Goal: Transaction & Acquisition: Obtain resource

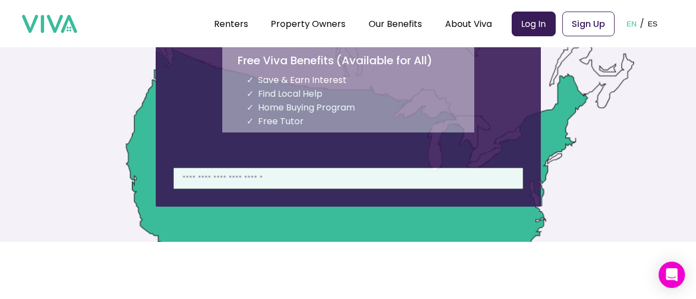
scroll to position [145, 0]
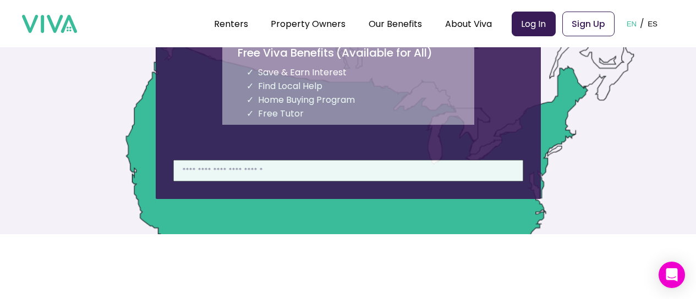
click at [386, 156] on section "Explore Affordable Rentals with Benefits! Free Viva Benefits ( Available for Al…" at bounding box center [348, 58] width 385 height 282
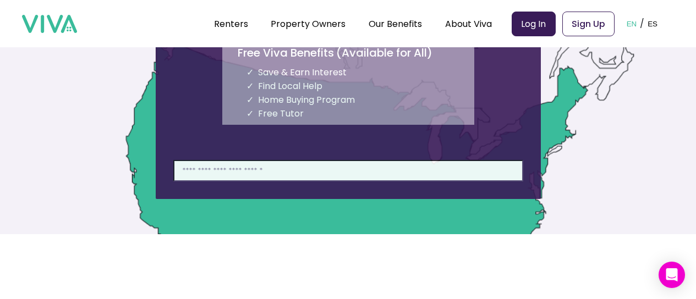
click at [380, 162] on input at bounding box center [348, 170] width 350 height 21
click at [289, 175] on input "**********" at bounding box center [348, 170] width 350 height 21
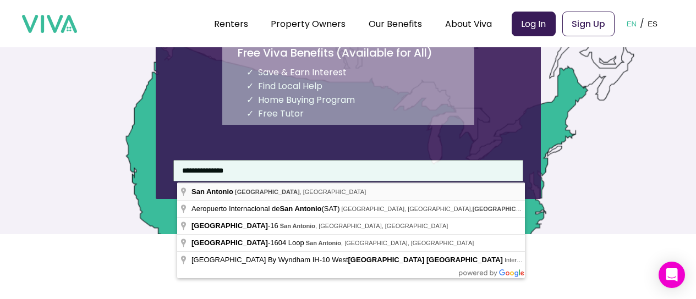
type input "**********"
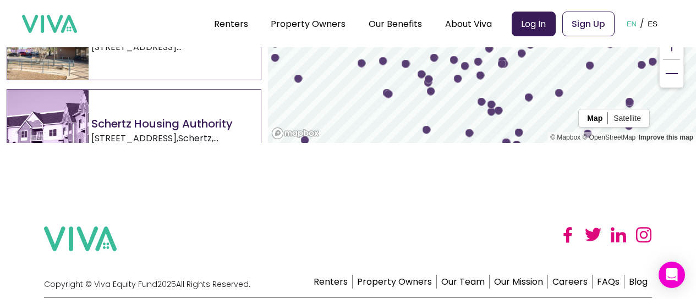
click at [683, 88] on button at bounding box center [672, 74] width 22 height 28
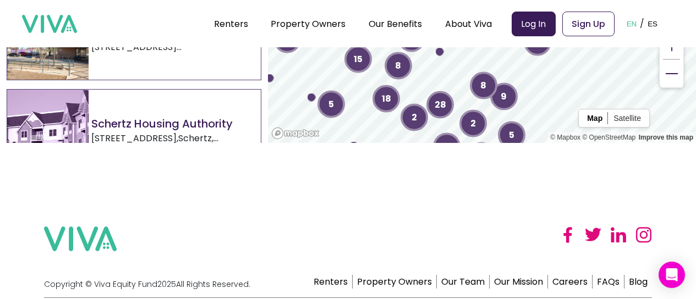
click at [463, 235] on div "Renters Property Owners Our Team Our Mission Careers FAQs Blog" at bounding box center [480, 258] width 343 height 62
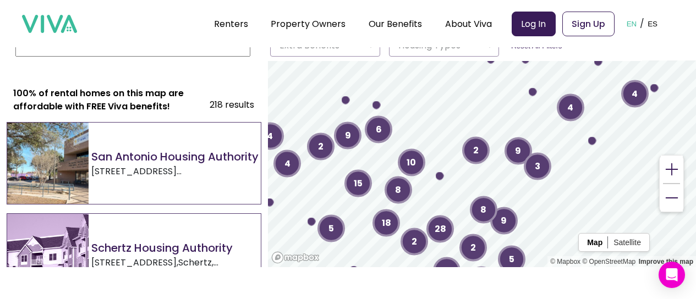
scroll to position [20, 0]
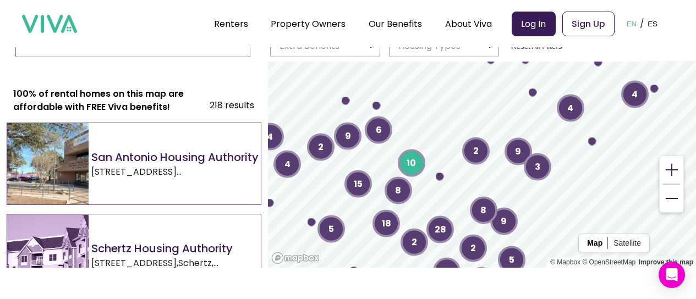
click at [423, 174] on icon at bounding box center [412, 163] width 28 height 36
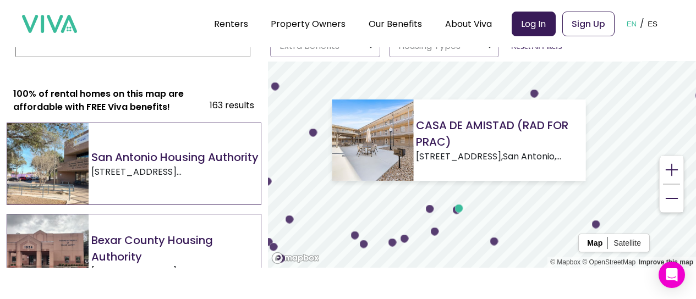
click at [458, 211] on icon "Map marker" at bounding box center [459, 209] width 8 height 8
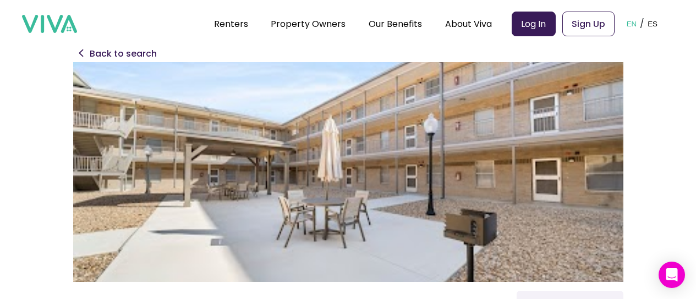
click at [92, 46] on div "Renters Property Owners Our Benefits Telehealth Home Team Affordable Housing Ma…" at bounding box center [348, 23] width 652 height 47
click at [95, 49] on p "Back to search" at bounding box center [123, 53] width 67 height 13
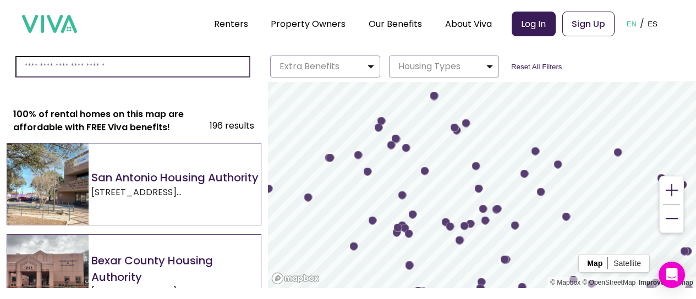
click at [181, 62] on input at bounding box center [132, 66] width 235 height 21
click at [147, 68] on input "**********" at bounding box center [132, 66] width 235 height 21
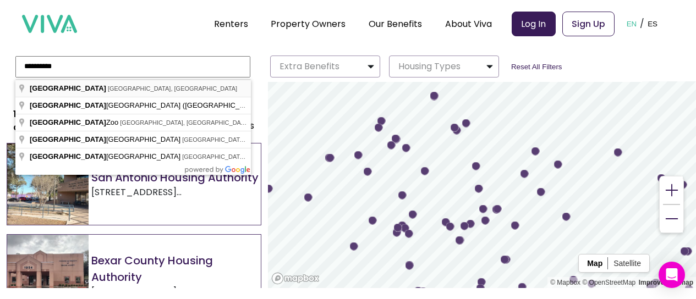
type input "**********"
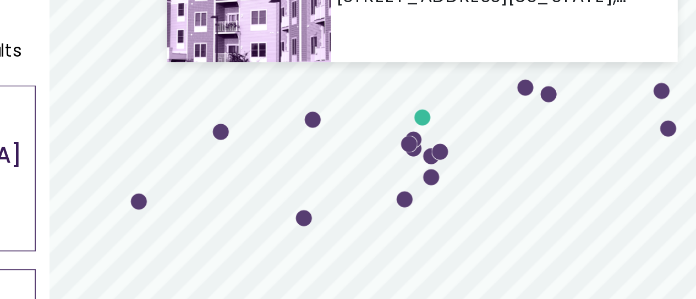
click at [457, 160] on circle "Map marker" at bounding box center [453, 159] width 8 height 8
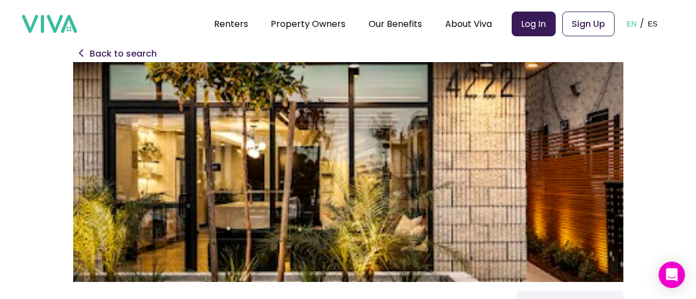
click at [120, 58] on p "Back to search" at bounding box center [123, 53] width 67 height 13
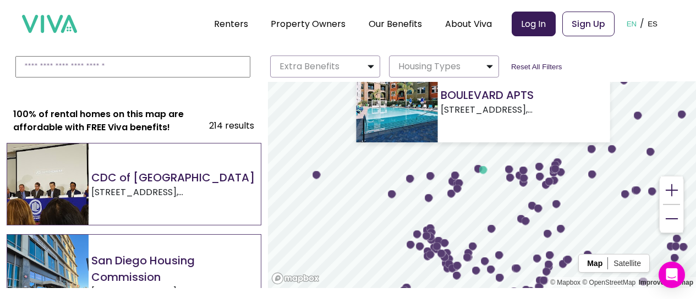
click at [487, 168] on circle "Map marker" at bounding box center [483, 170] width 8 height 8
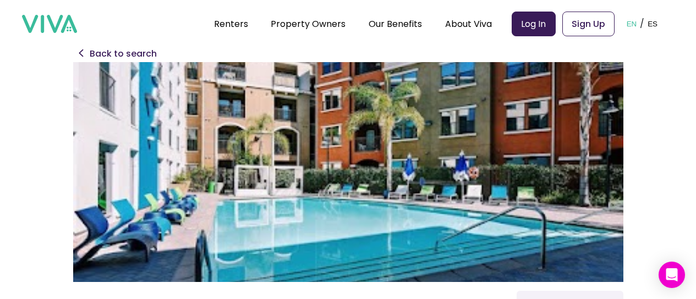
click at [389, 132] on img at bounding box center [348, 172] width 550 height 220
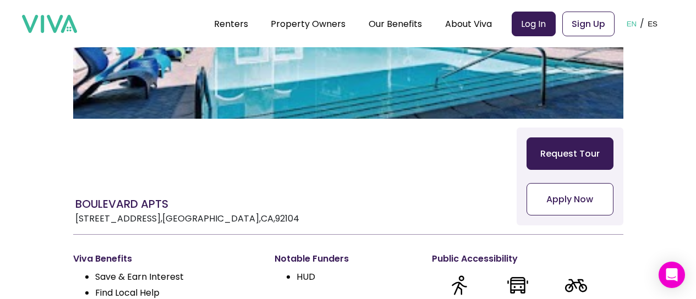
scroll to position [164, 0]
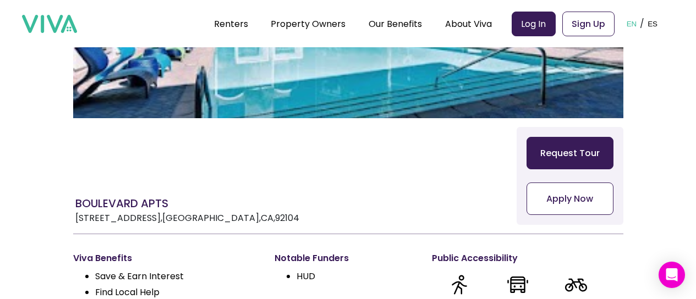
click at [559, 200] on button "Apply Now" at bounding box center [570, 199] width 87 height 32
